Goal: Task Accomplishment & Management: Manage account settings

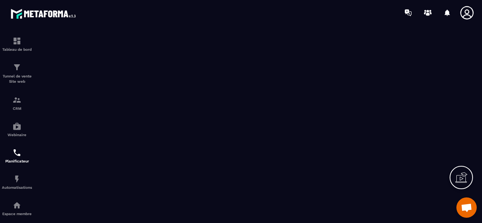
scroll to position [904, 0]
click at [468, 14] on icon at bounding box center [466, 12] width 15 height 15
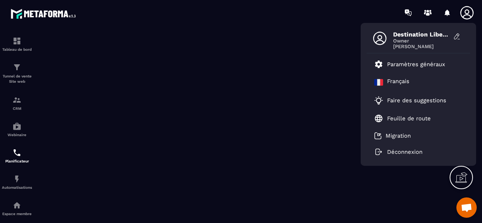
click at [156, 23] on div "Destination Liberation [PERSON_NAME] Owner [PERSON_NAME] Paramètres généraux [D…" at bounding box center [284, 12] width 393 height 25
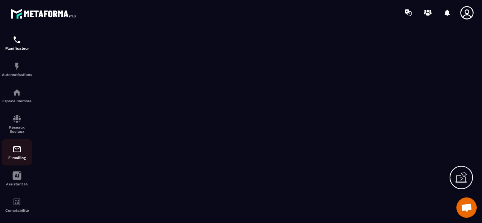
scroll to position [124, 0]
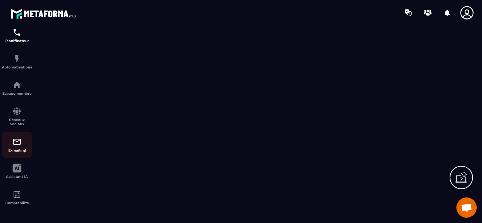
click at [18, 145] on div "E-mailing" at bounding box center [17, 144] width 30 height 15
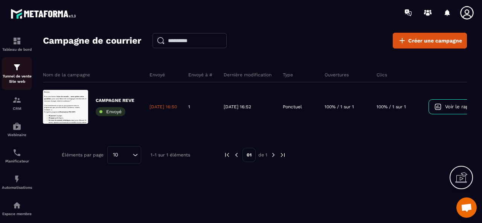
click at [20, 75] on p "Tunnel de vente Site web" at bounding box center [17, 79] width 30 height 11
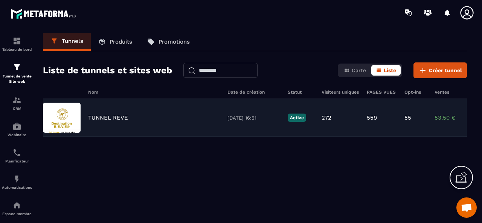
click at [120, 121] on div "TUNNEL REVE [DATE] 16:51 Active 272 559 55 53,50 € 11" at bounding box center [255, 118] width 424 height 38
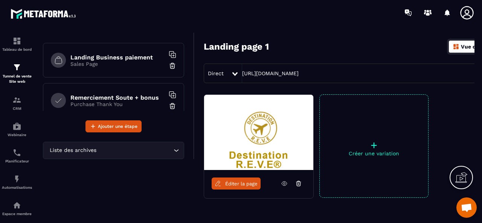
scroll to position [197, 0]
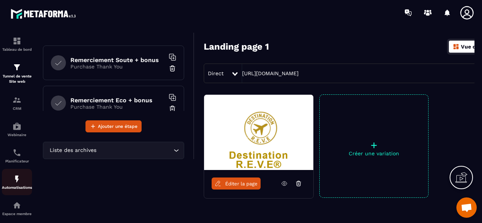
click at [20, 182] on img at bounding box center [16, 179] width 9 height 9
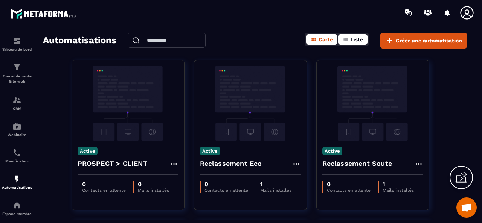
click at [356, 43] on span "Liste" at bounding box center [356, 40] width 12 height 6
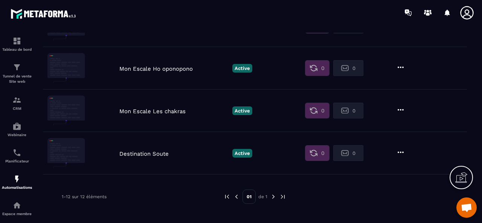
scroll to position [391, 0]
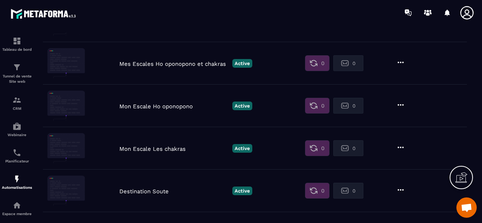
click at [145, 188] on p "Destination Soute" at bounding box center [173, 191] width 109 height 7
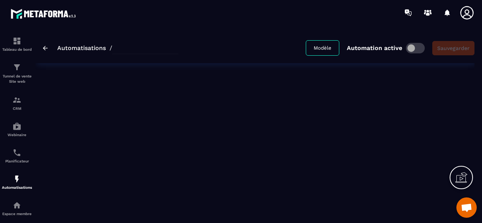
type input "**********"
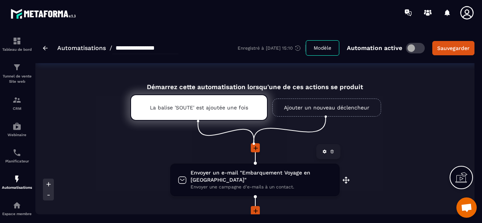
click at [275, 175] on span "Envoyer un e-mail "Embarquement Voyage en [GEOGRAPHIC_DATA]"" at bounding box center [260, 176] width 141 height 14
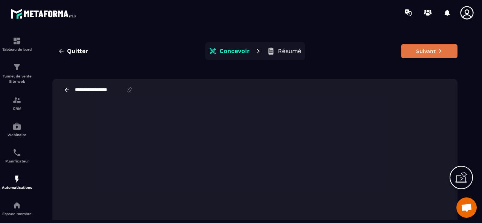
click at [438, 52] on icon at bounding box center [439, 51] width 2 height 4
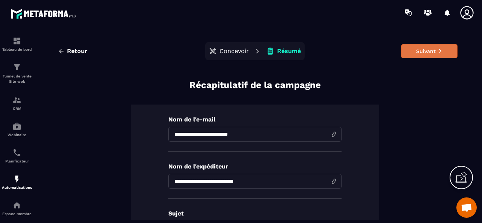
click at [437, 52] on icon at bounding box center [439, 51] width 5 height 5
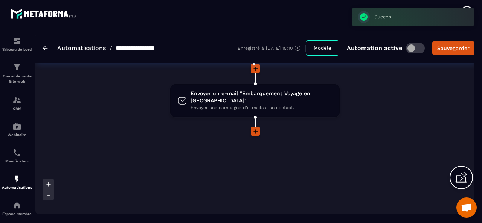
scroll to position [111, 0]
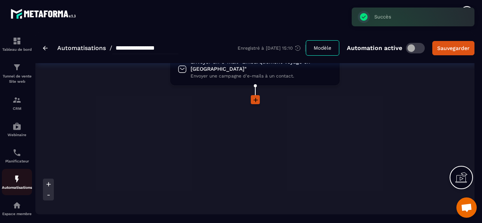
click at [24, 183] on div "Automatisations" at bounding box center [17, 182] width 30 height 15
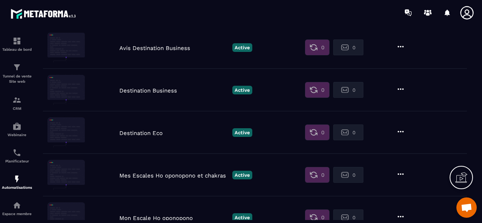
scroll to position [278, 0]
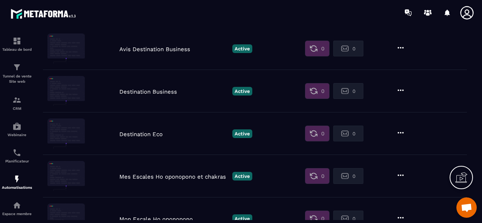
click at [155, 135] on p "Destination Eco" at bounding box center [173, 134] width 109 height 7
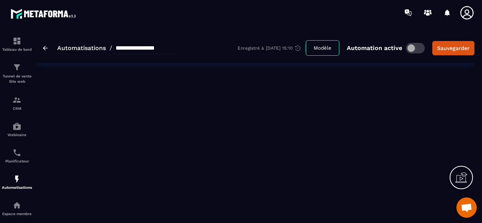
type input "**********"
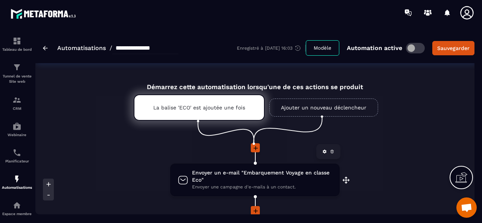
click at [240, 177] on span "Envoyer un e-mail "Embarquement Voyage en classe Eco"" at bounding box center [262, 176] width 140 height 14
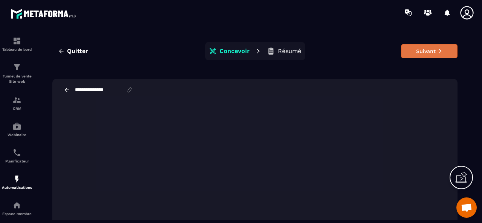
click at [424, 50] on button "Suivant" at bounding box center [429, 51] width 56 height 14
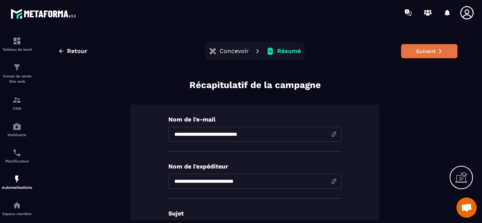
click at [417, 53] on button "Suivant" at bounding box center [429, 51] width 56 height 14
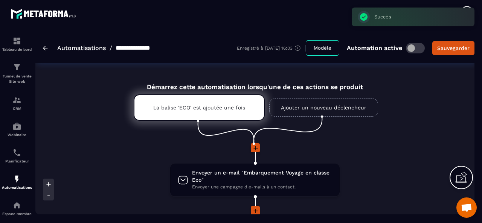
click at [93, 48] on link "Automatisations" at bounding box center [81, 47] width 49 height 7
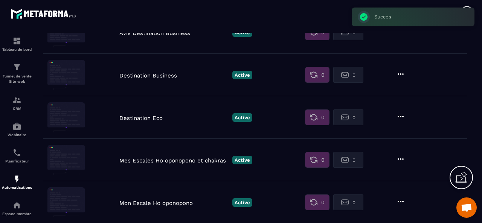
scroll to position [301, 0]
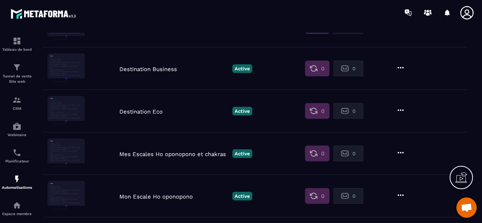
click at [161, 69] on p "Destination Business" at bounding box center [173, 69] width 109 height 7
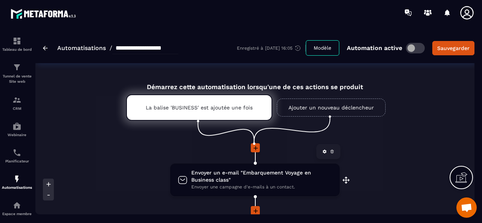
click at [256, 186] on span "Envoyer une campagne d'e-mails à un contact." at bounding box center [261, 187] width 141 height 7
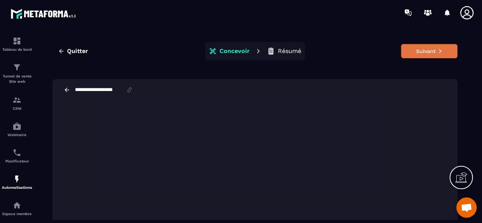
click at [428, 54] on button "Suivant" at bounding box center [429, 51] width 56 height 14
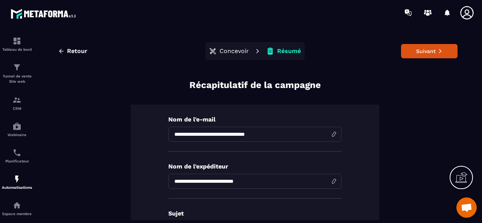
click at [234, 54] on p "Concevoir" at bounding box center [233, 51] width 29 height 8
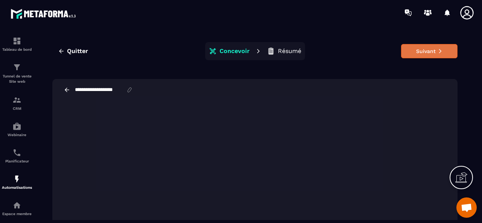
click at [431, 52] on button "Suivant" at bounding box center [429, 51] width 56 height 14
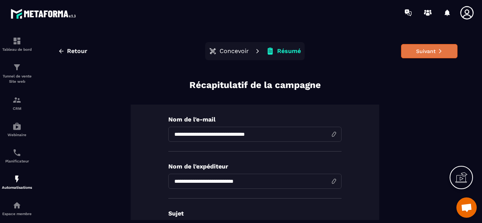
click at [437, 51] on icon at bounding box center [439, 51] width 5 height 5
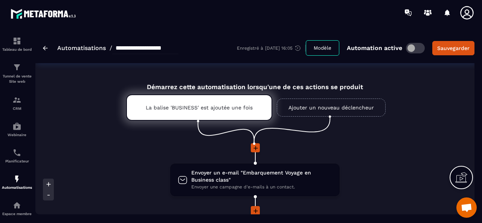
click at [65, 48] on link "Automatisations" at bounding box center [81, 47] width 49 height 7
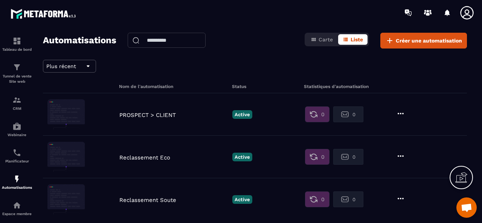
click at [466, 14] on icon at bounding box center [466, 12] width 13 height 13
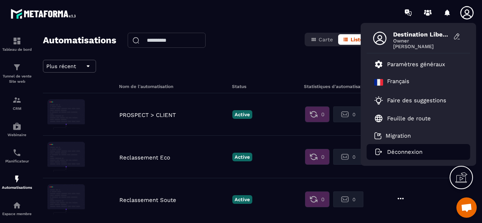
click at [400, 155] on p "Déconnexion" at bounding box center [404, 152] width 35 height 7
